Goal: Find specific page/section: Find specific page/section

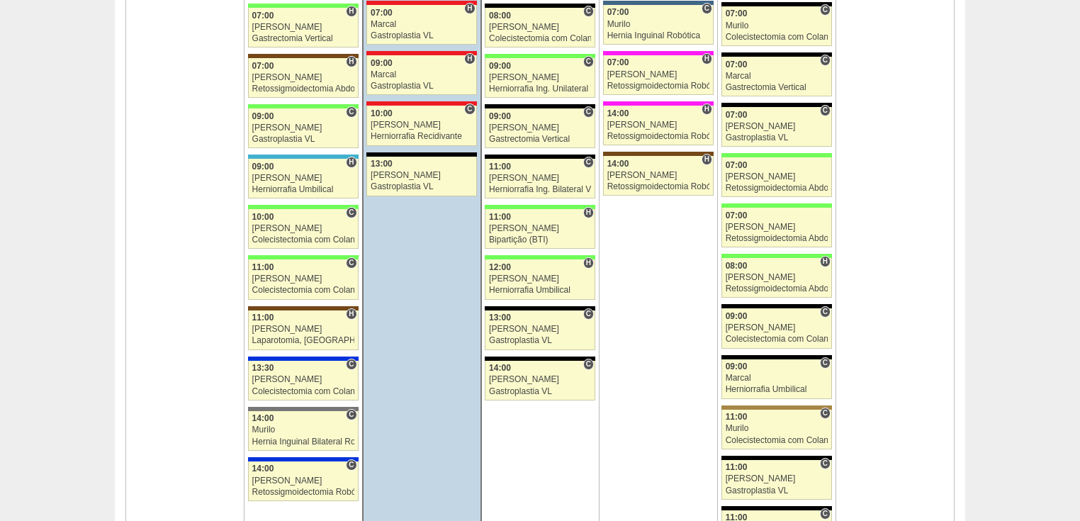
scroll to position [1814, 0]
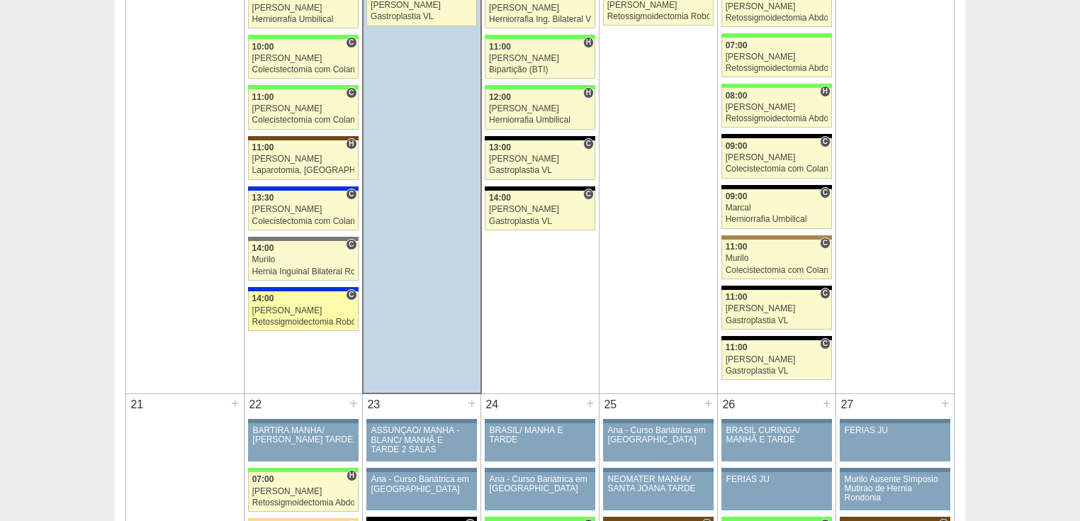
click at [298, 318] on div "Retossigmoidectomia Robótica" at bounding box center [303, 322] width 102 height 9
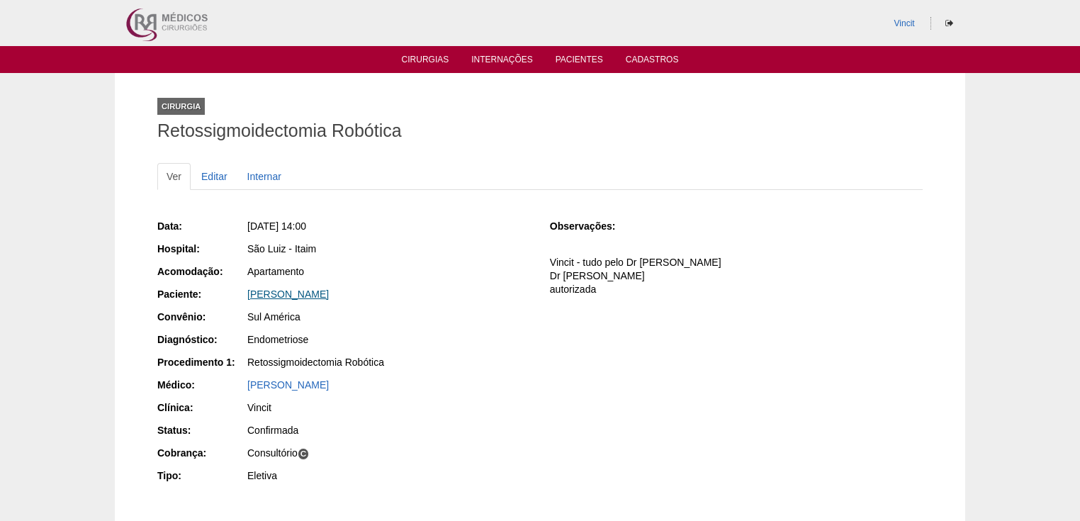
click at [295, 291] on link "[PERSON_NAME]" at bounding box center [288, 293] width 82 height 11
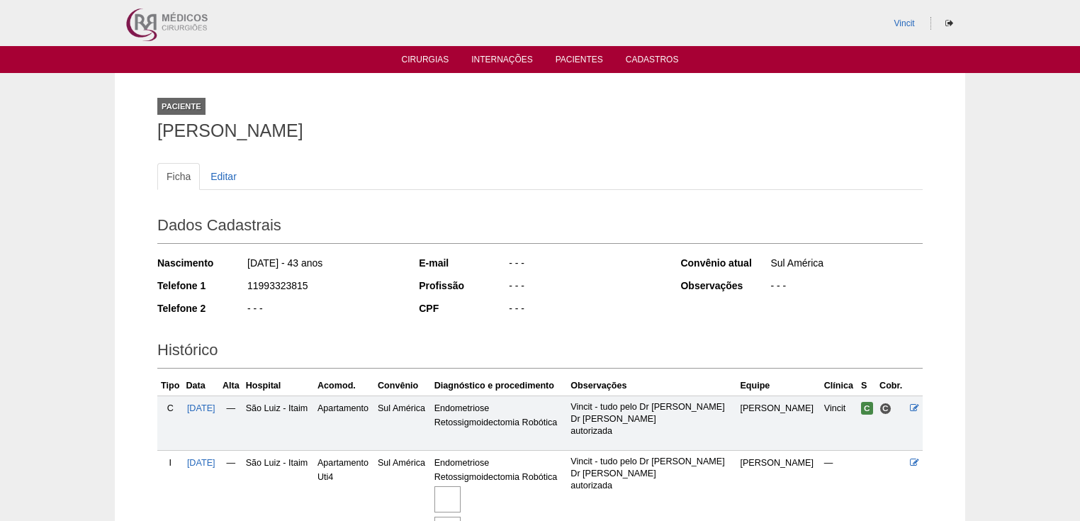
scroll to position [149, 0]
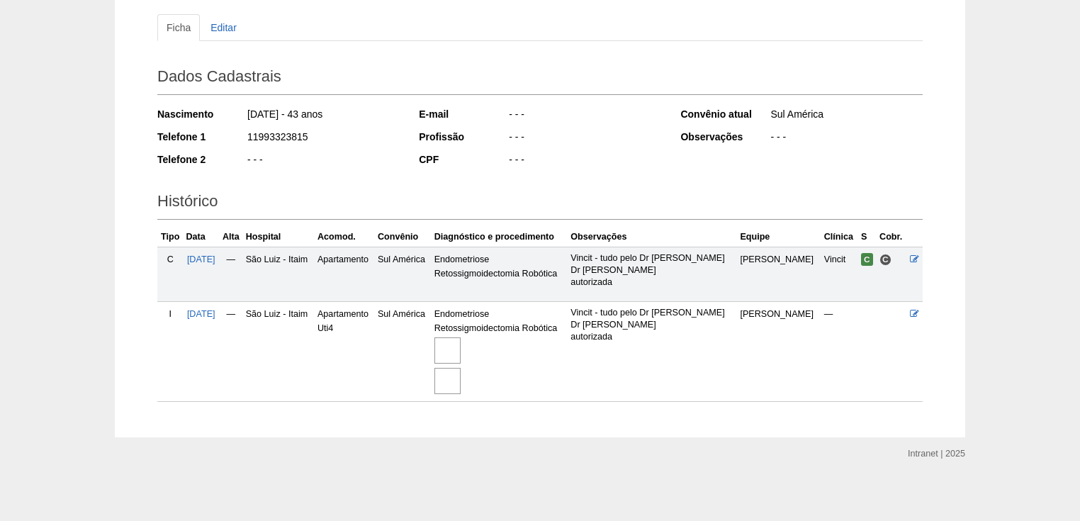
click at [461, 346] on img at bounding box center [447, 350] width 26 height 26
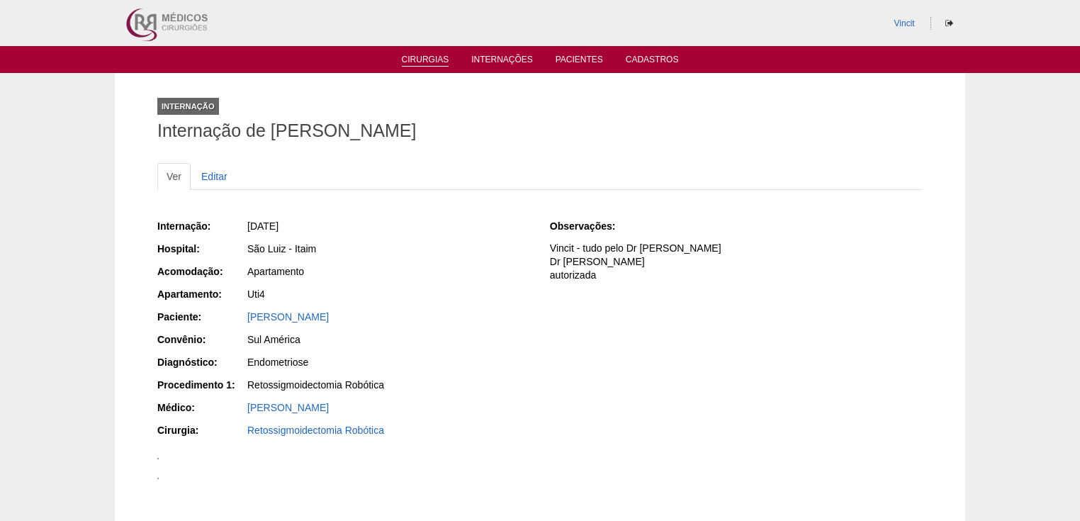
click at [426, 60] on link "Cirurgias" at bounding box center [425, 61] width 47 height 12
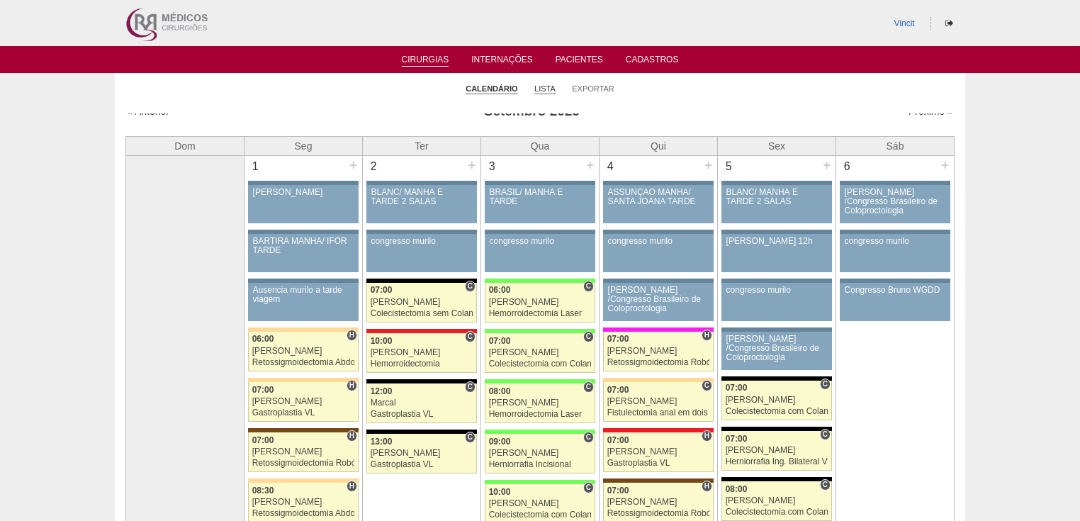
click at [542, 84] on link "Lista" at bounding box center [544, 89] width 21 height 11
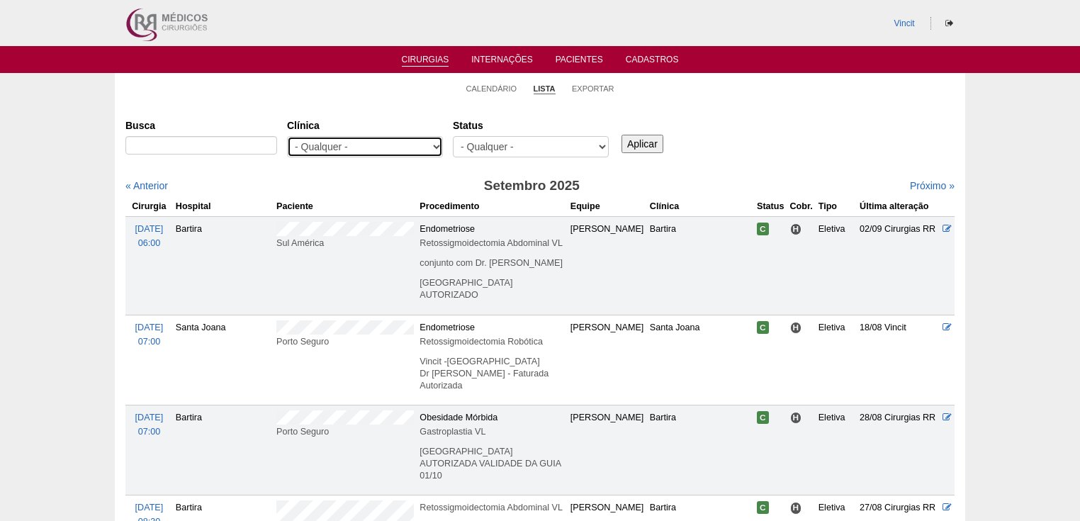
click at [410, 145] on select "- Qualquer - 6R Alphaville Assunção Bartira Brasil Christovão da Gama Cruz Azul…" at bounding box center [365, 146] width 156 height 21
select select "48"
click at [287, 136] on select "- Qualquer - 6R Alphaville Assunção Bartira Brasil Christovão da Gama Cruz Azul…" at bounding box center [365, 146] width 156 height 21
click at [641, 139] on input "Aplicar" at bounding box center [643, 144] width 42 height 18
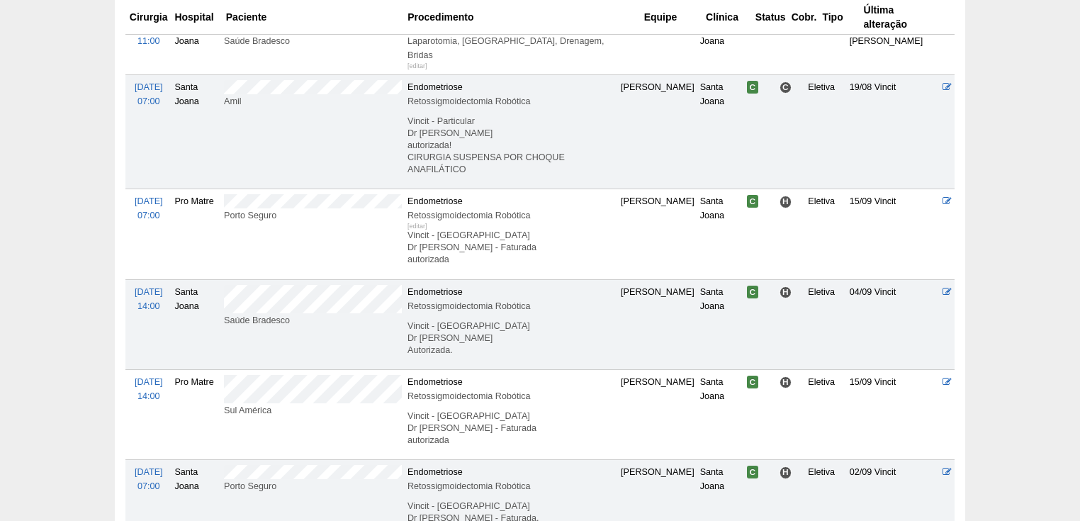
scroll to position [1247, 0]
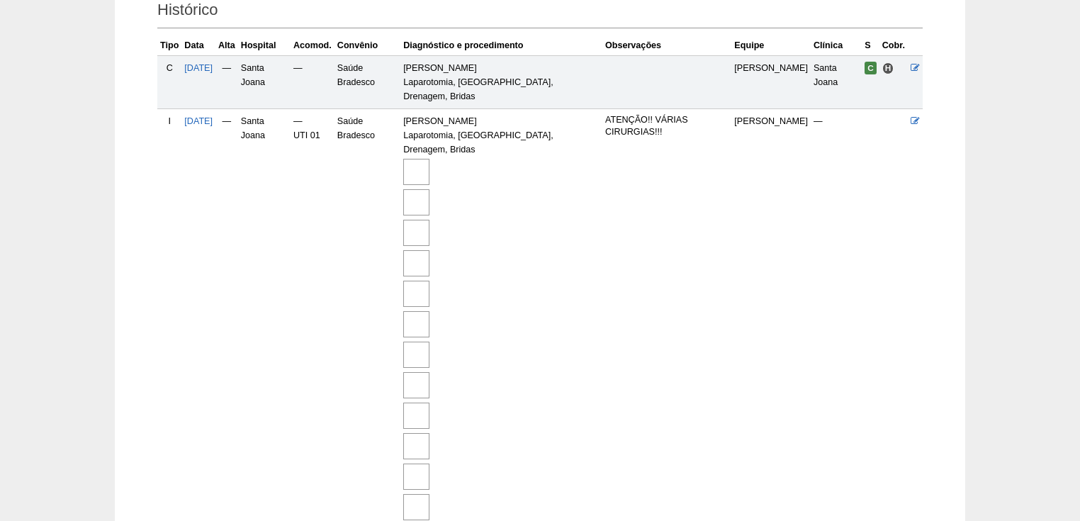
scroll to position [564, 0]
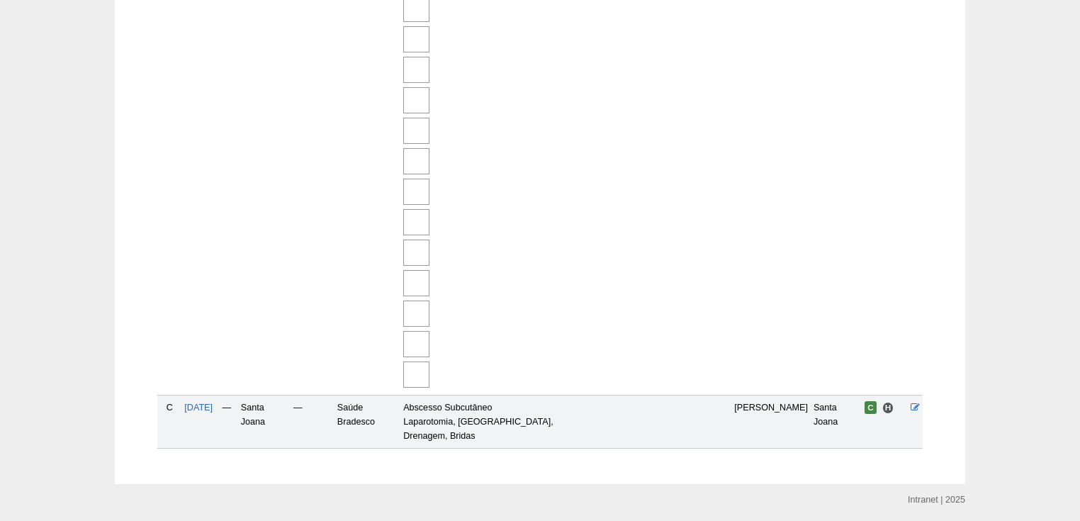
click at [430, 361] on img at bounding box center [416, 374] width 26 height 26
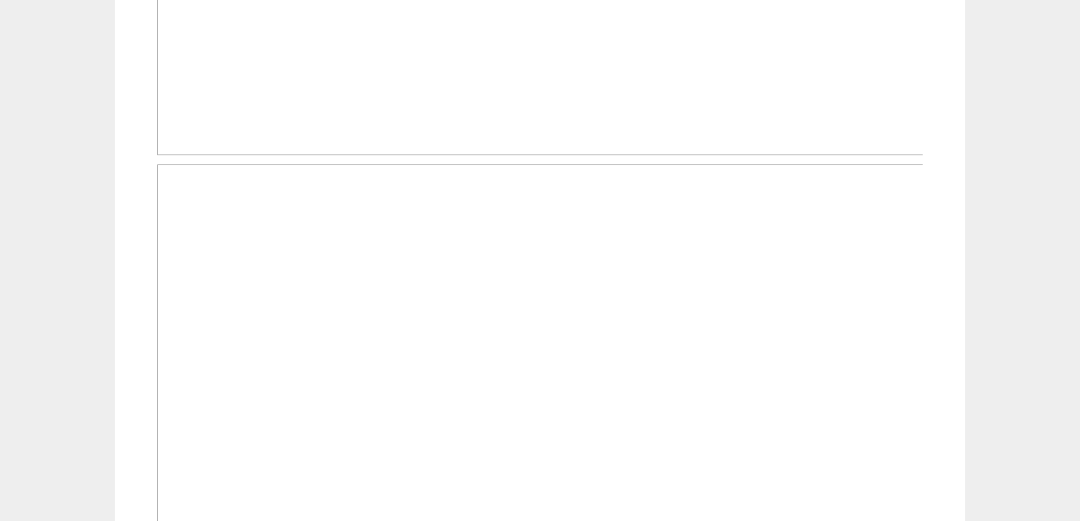
scroll to position [907, 0]
